Goal: Task Accomplishment & Management: Use online tool/utility

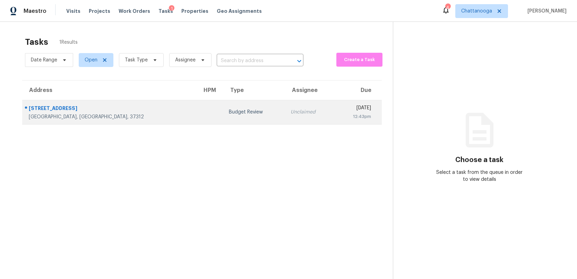
click at [227, 114] on td "Budget Review" at bounding box center [254, 112] width 62 height 24
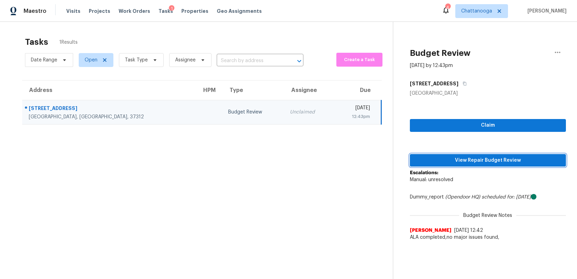
click at [500, 159] on span "View Repair Budget Review" at bounding box center [487, 160] width 145 height 9
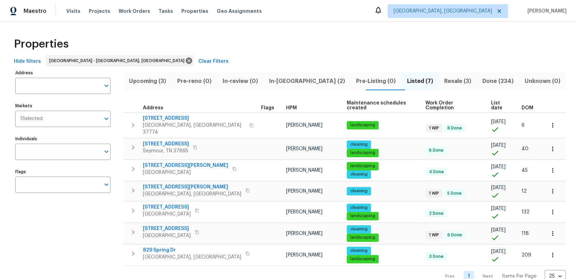
scroll to position [4, 0]
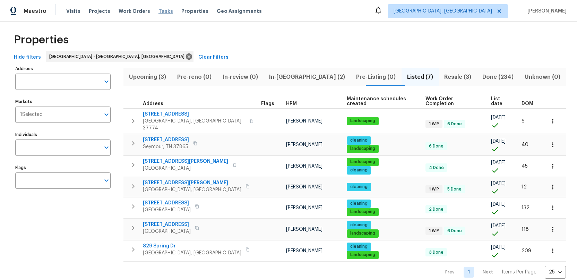
click at [158, 12] on span "Tasks" at bounding box center [165, 11] width 15 height 5
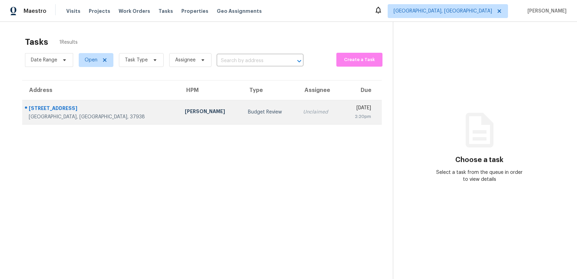
click at [248, 114] on div "Budget Review" at bounding box center [270, 111] width 44 height 7
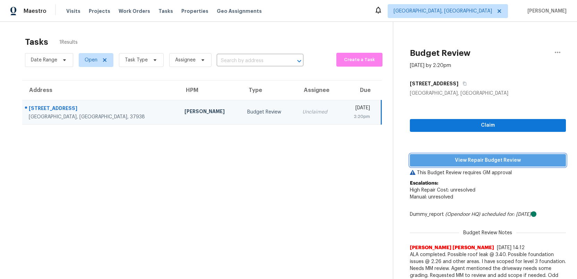
click at [481, 162] on span "View Repair Budget Review" at bounding box center [487, 160] width 145 height 9
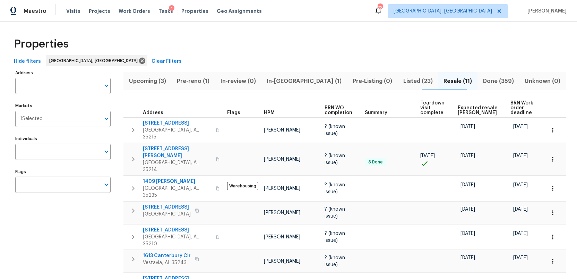
scroll to position [20, 0]
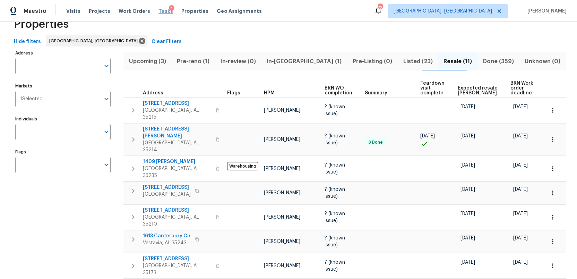
click at [158, 11] on span "Tasks" at bounding box center [165, 11] width 15 height 5
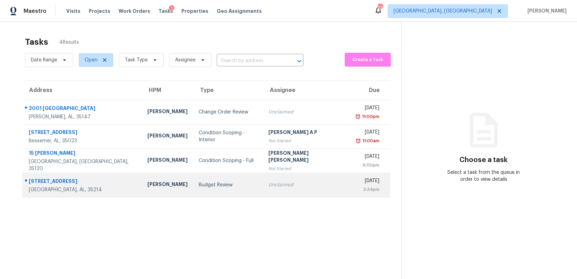
click at [199, 185] on div "Budget Review" at bounding box center [228, 184] width 59 height 7
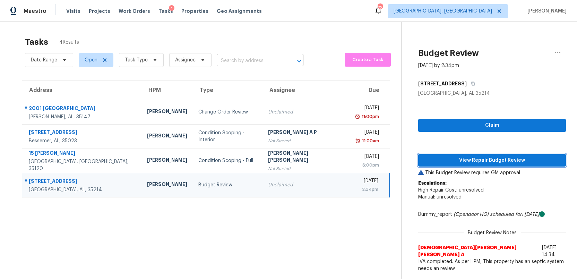
click at [465, 161] on span "View Repair Budget Review" at bounding box center [491, 160] width 137 height 9
